Goal: Transaction & Acquisition: Purchase product/service

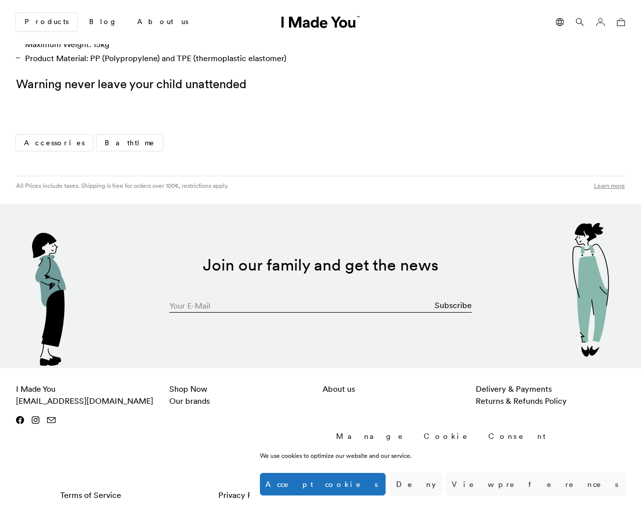
scroll to position [930, 0]
type input "[EMAIL_ADDRESS][DOMAIN_NAME]"
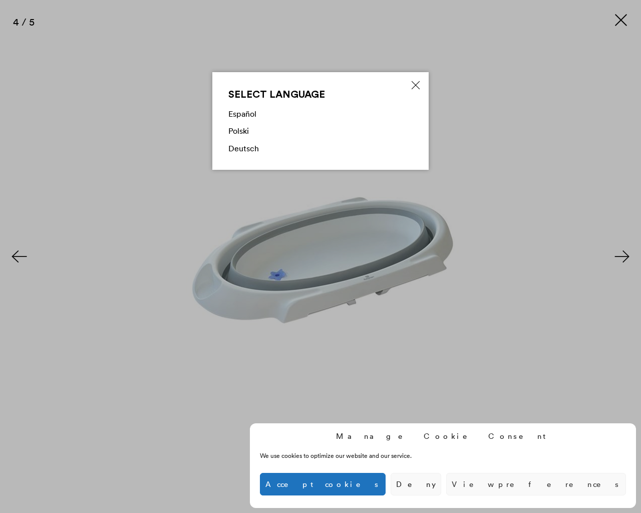
scroll to position [966, 0]
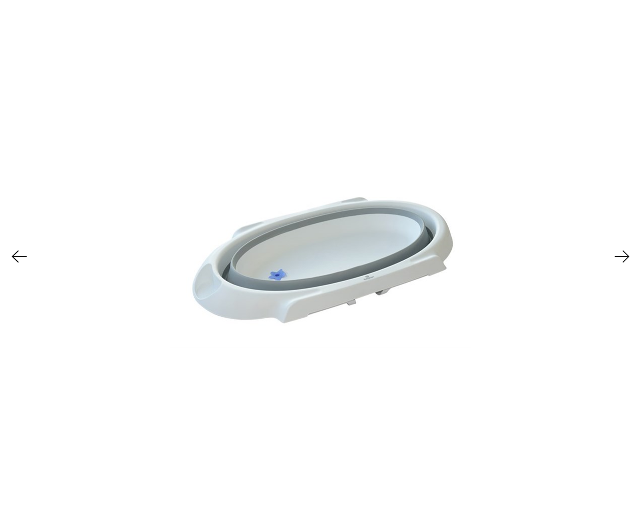
scroll to position [966, 0]
